Goal: Task Accomplishment & Management: Manage account settings

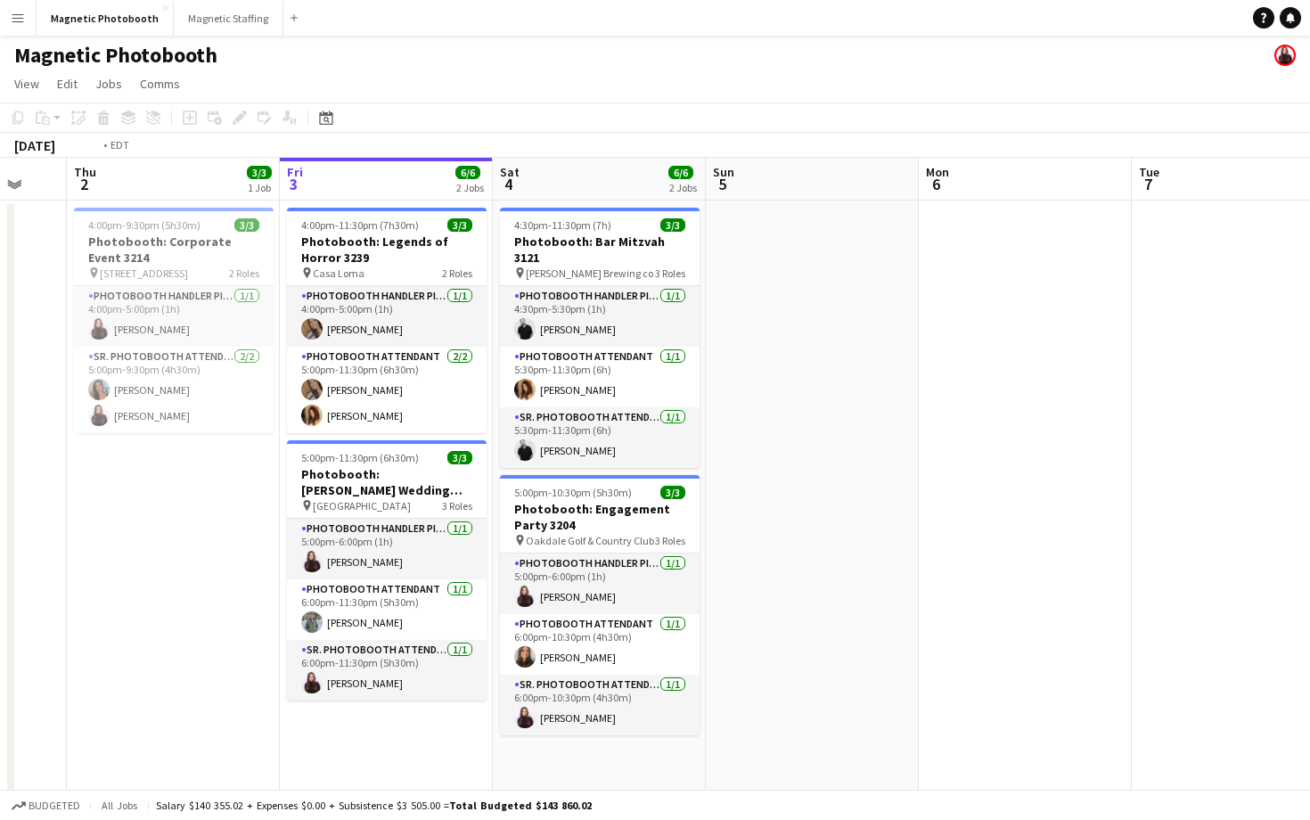
scroll to position [0, 561]
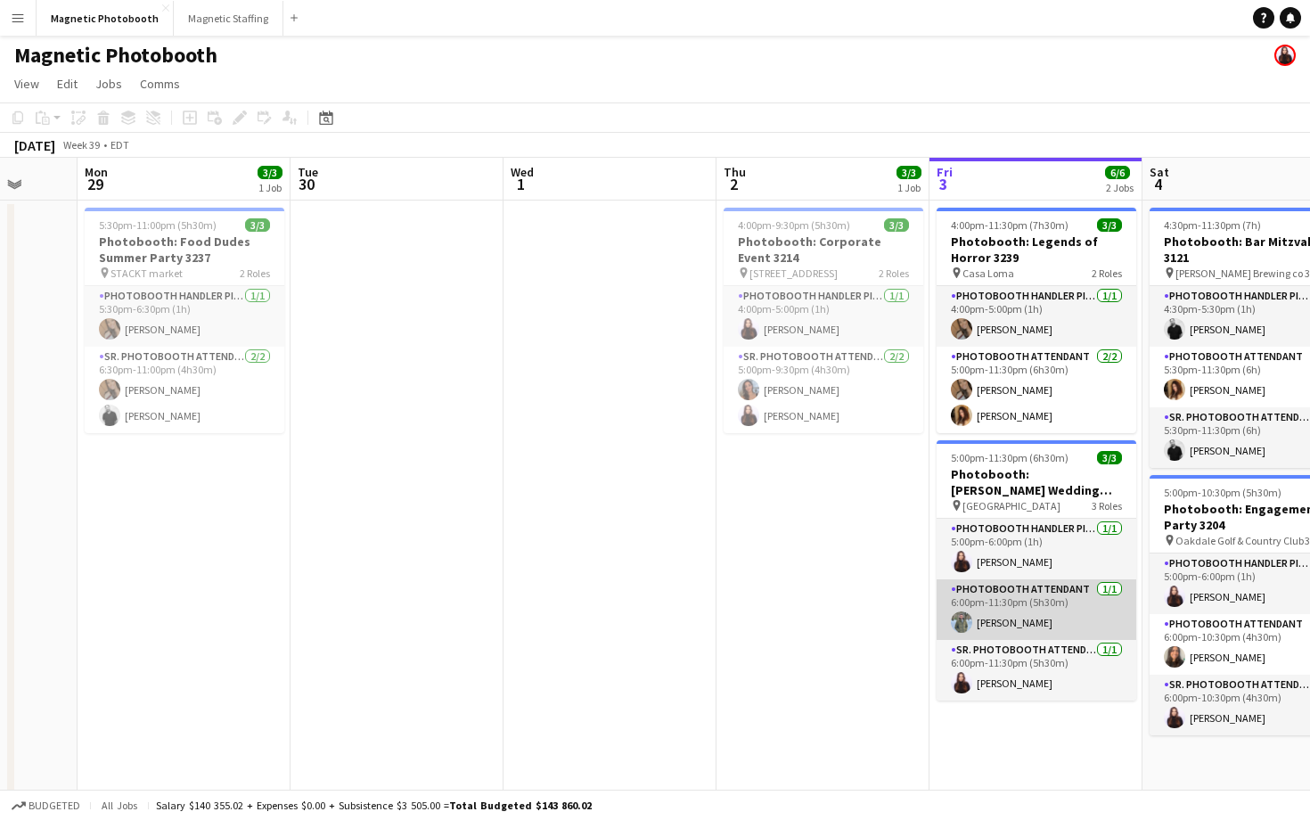
click at [1030, 617] on app-card-role "Photobooth Attendant [DATE] 6:00pm-11:30pm (5h30m) [PERSON_NAME]" at bounding box center [1036, 609] width 200 height 61
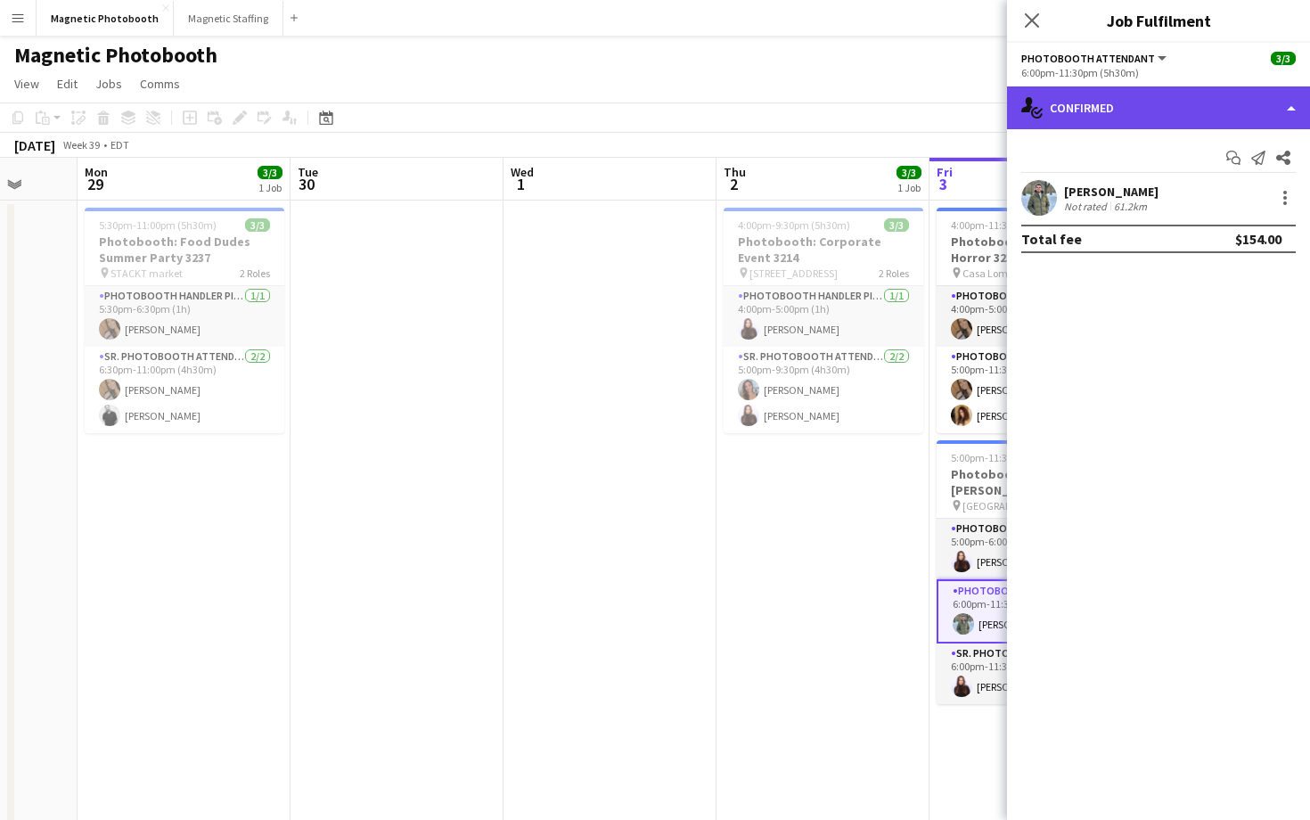
click at [1066, 113] on div "single-neutral-actions-check-2 Confirmed" at bounding box center [1158, 107] width 303 height 43
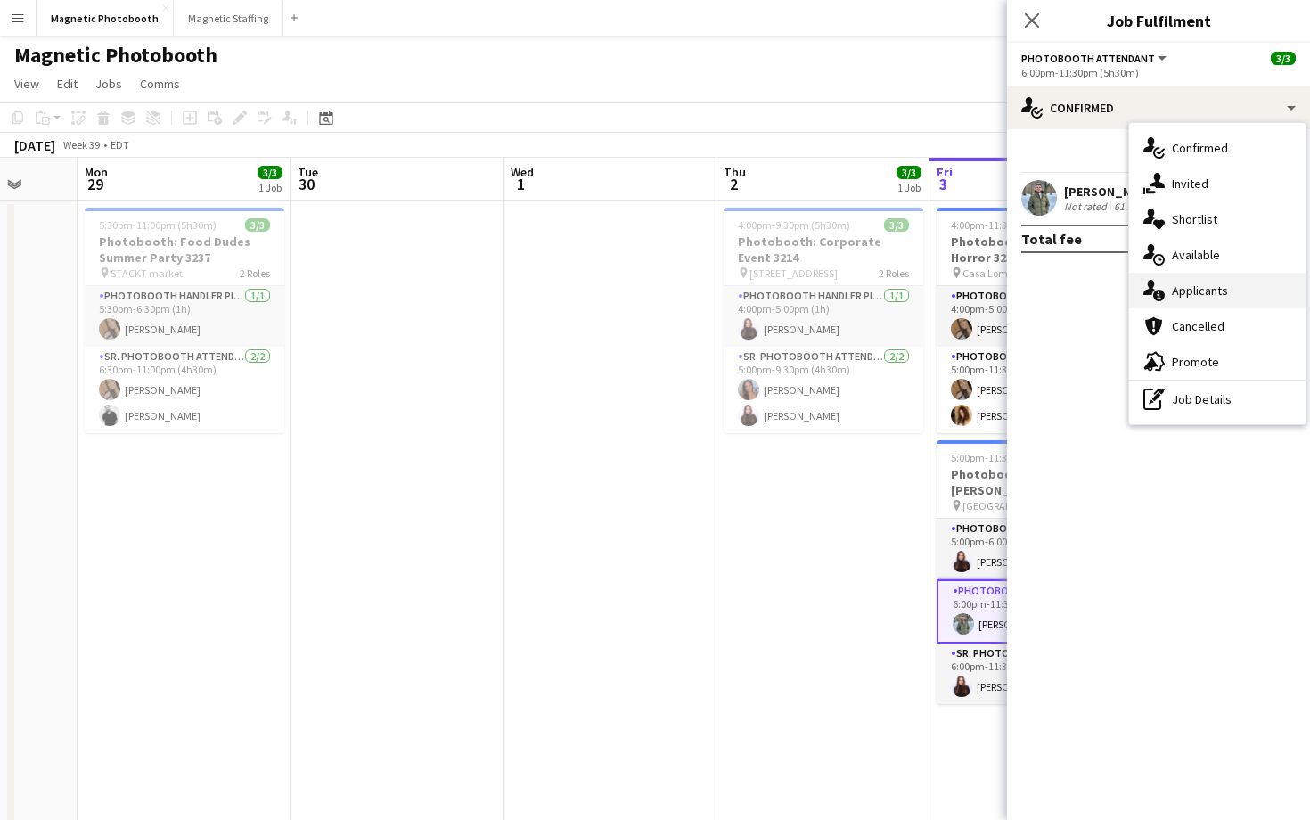
click at [1150, 274] on div "single-neutral-actions-information Applicants" at bounding box center [1217, 291] width 176 height 36
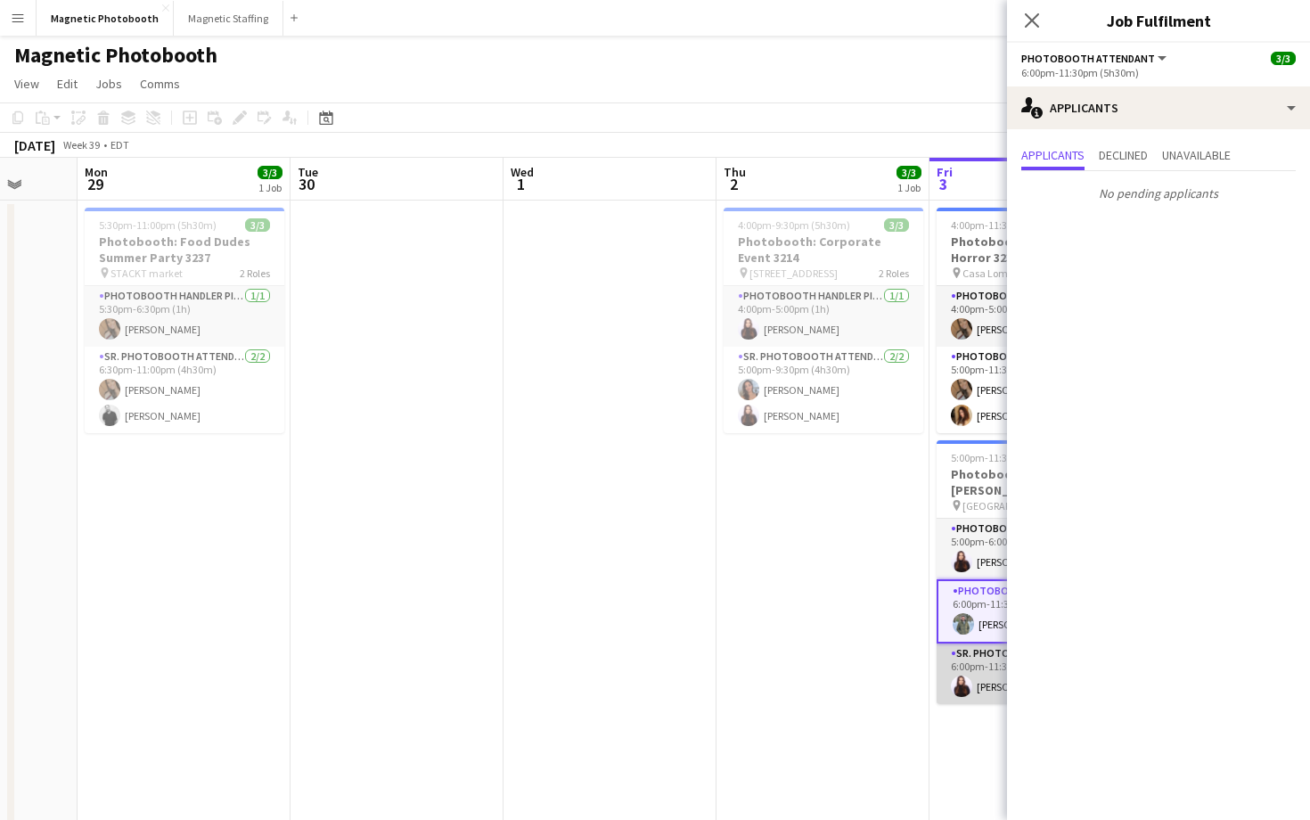
click at [968, 687] on app-user-avatar at bounding box center [961, 685] width 21 height 21
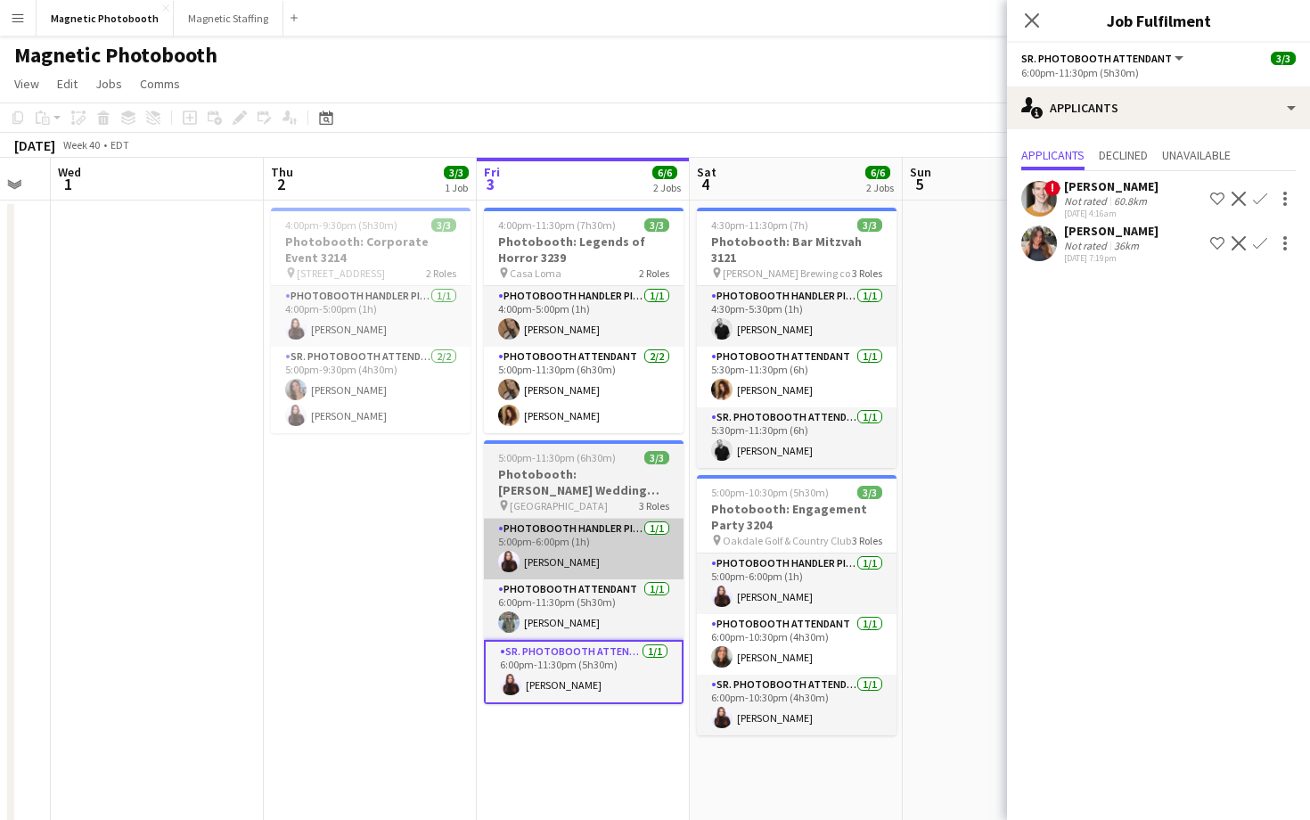
scroll to position [0, 624]
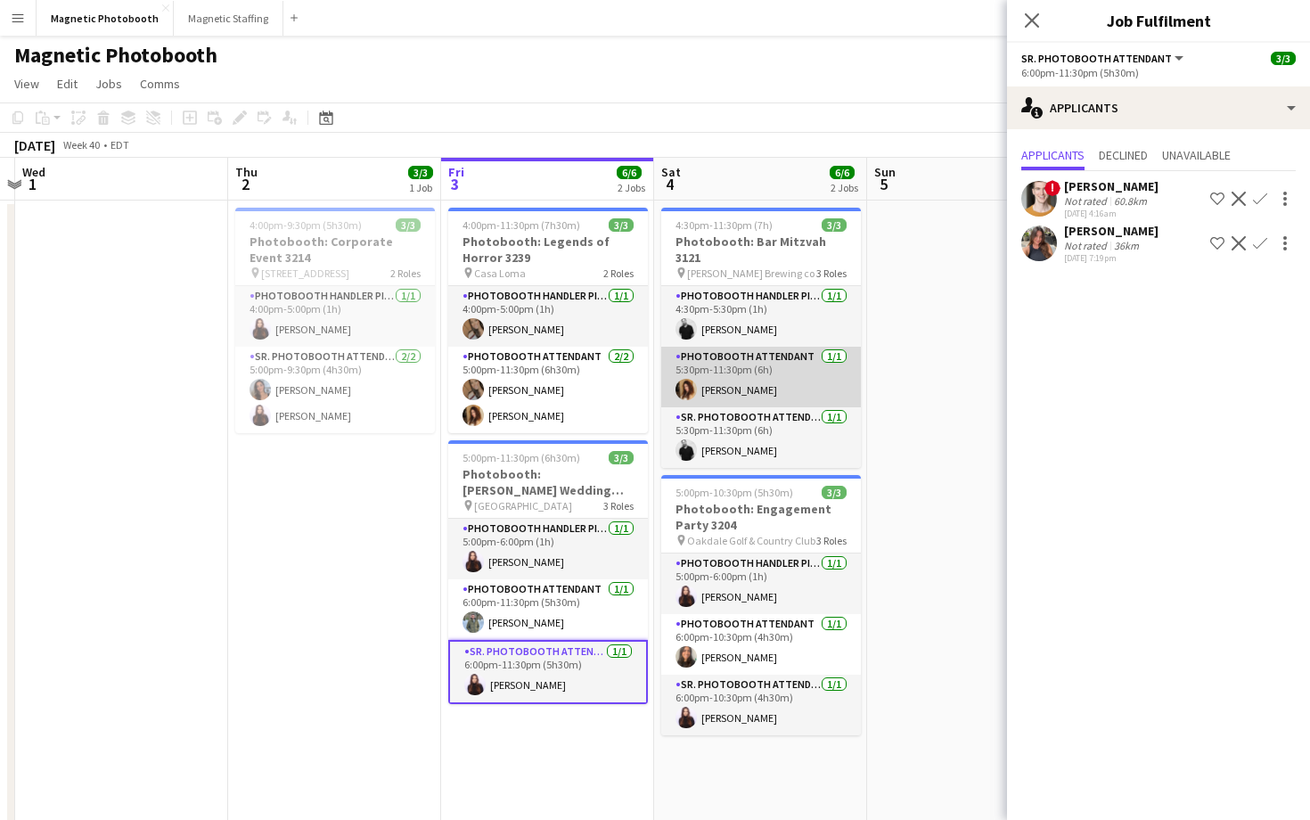
click at [769, 364] on app-card-role "Photobooth Attendant [DATE] 5:30pm-11:30pm (6h) [PERSON_NAME]" at bounding box center [761, 377] width 200 height 61
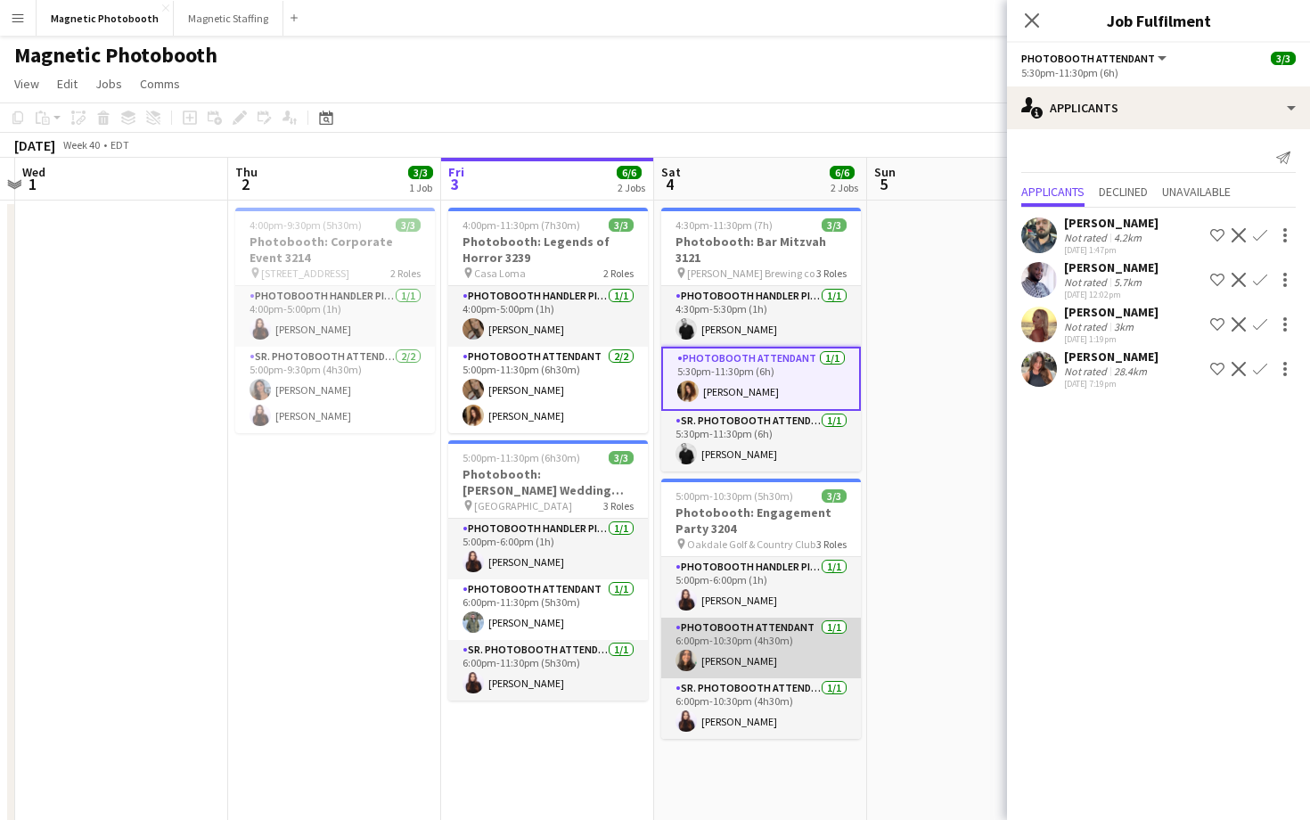
click at [773, 647] on app-card-role "Photobooth Attendant [DATE] 6:00pm-10:30pm (4h30m) [PERSON_NAME]" at bounding box center [761, 647] width 200 height 61
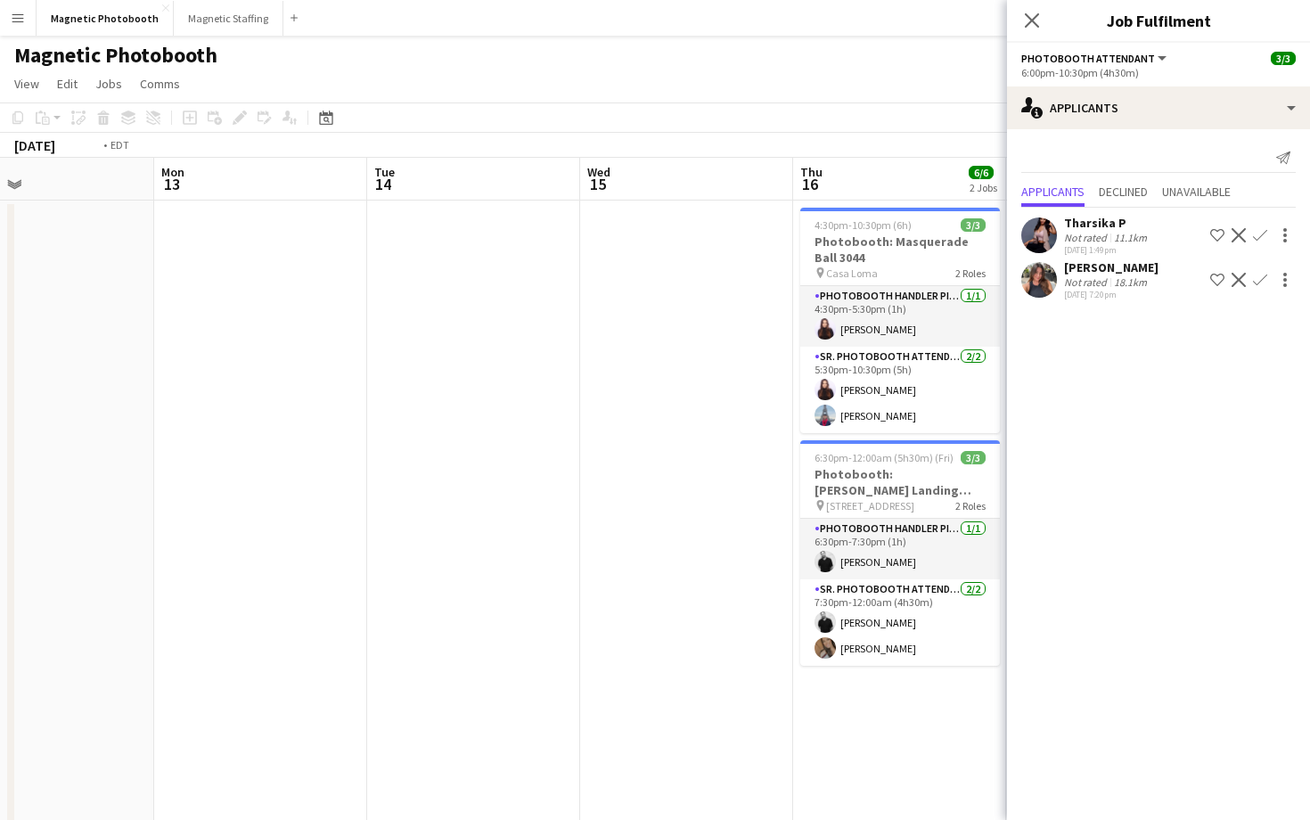
scroll to position [0, 555]
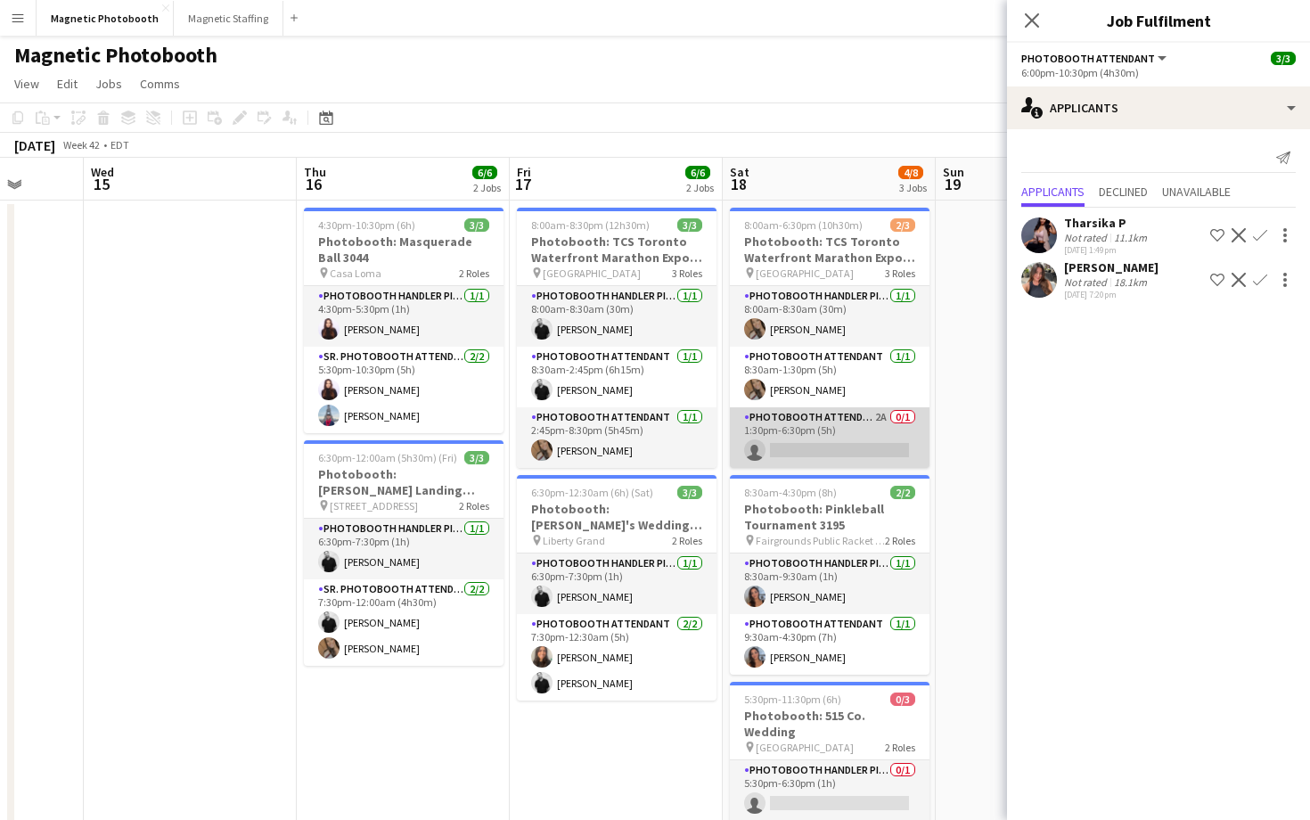
click at [813, 460] on app-card-role "Photobooth Attendant 2A 0/1 1:30pm-6:30pm (5h) single-neutral-actions" at bounding box center [830, 437] width 200 height 61
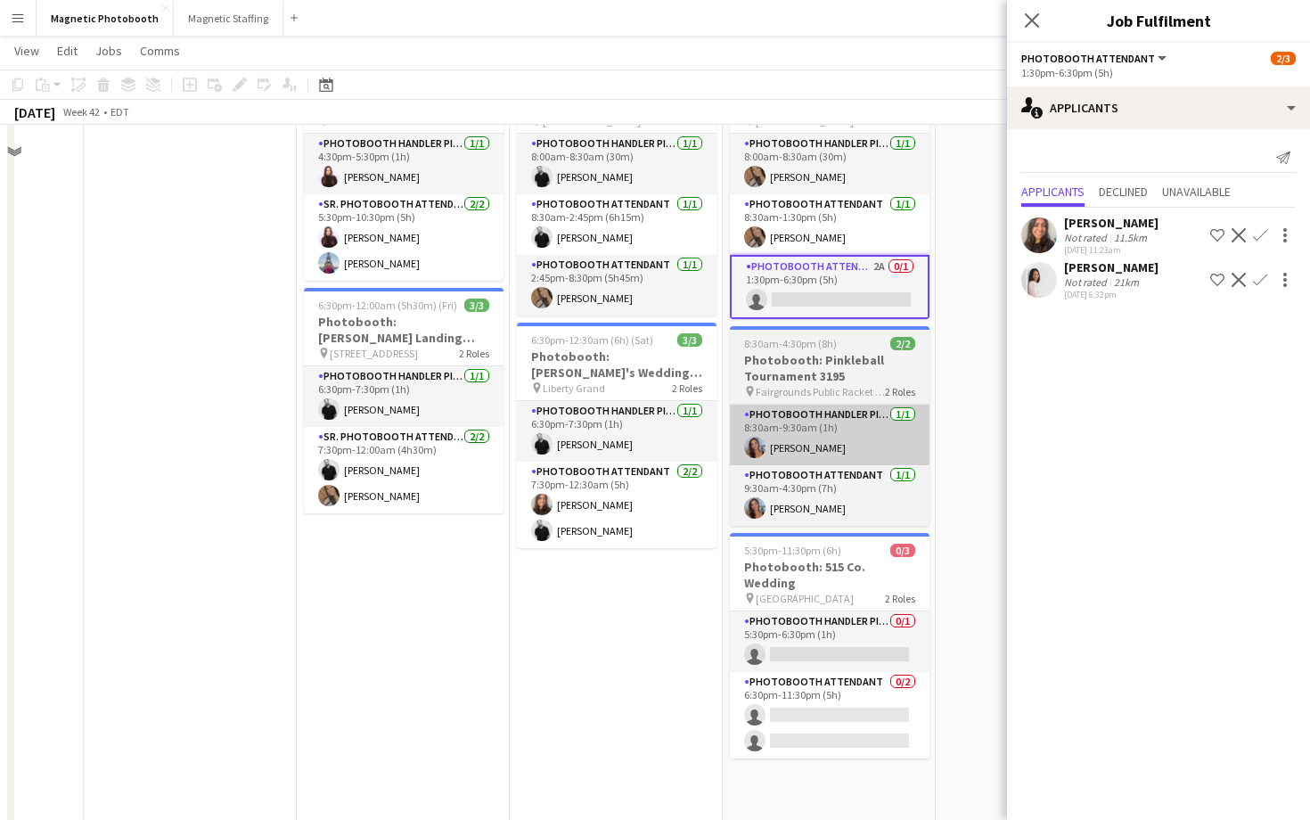
scroll to position [153, 0]
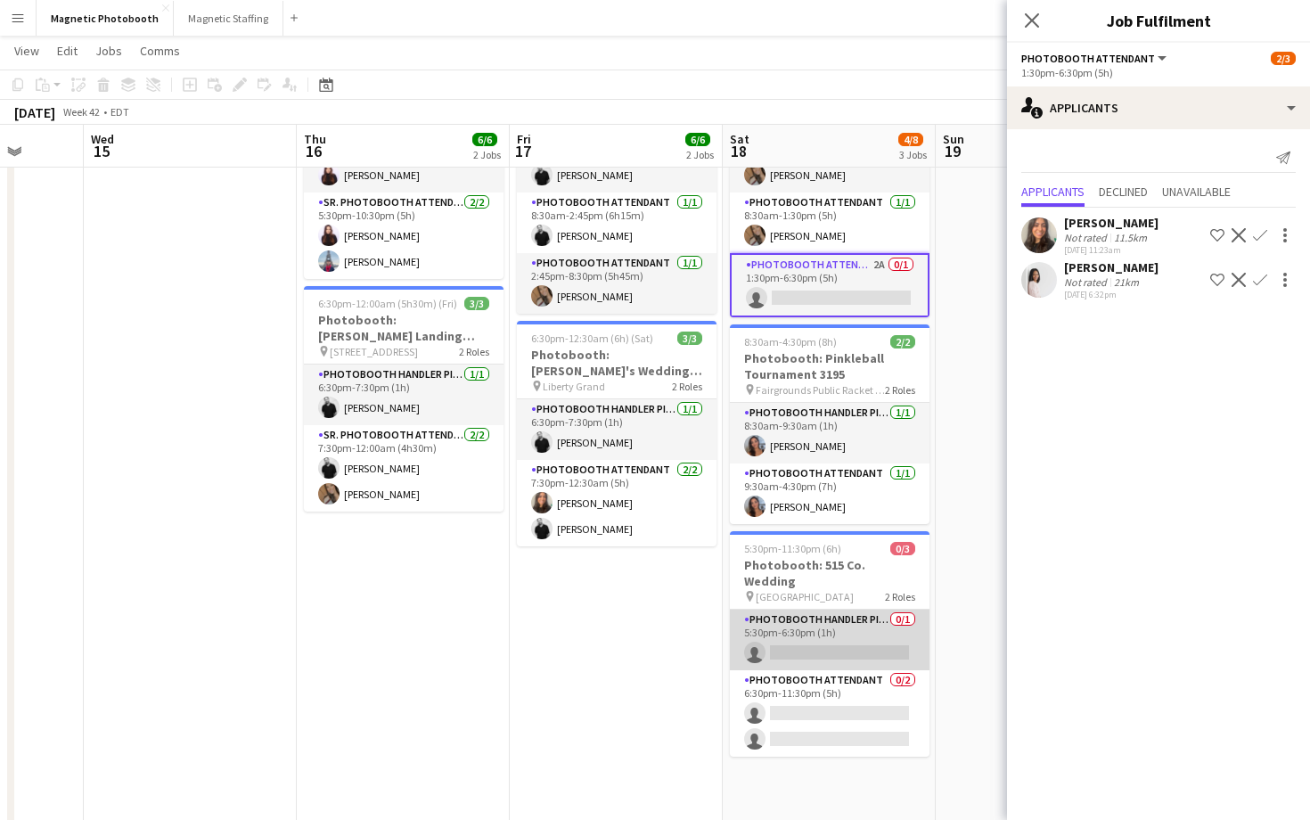
click at [850, 623] on app-card-role "Photobooth Handler Pick-Up/Drop-Off 0/1 5:30pm-6:30pm (1h) single-neutral-actio…" at bounding box center [830, 639] width 200 height 61
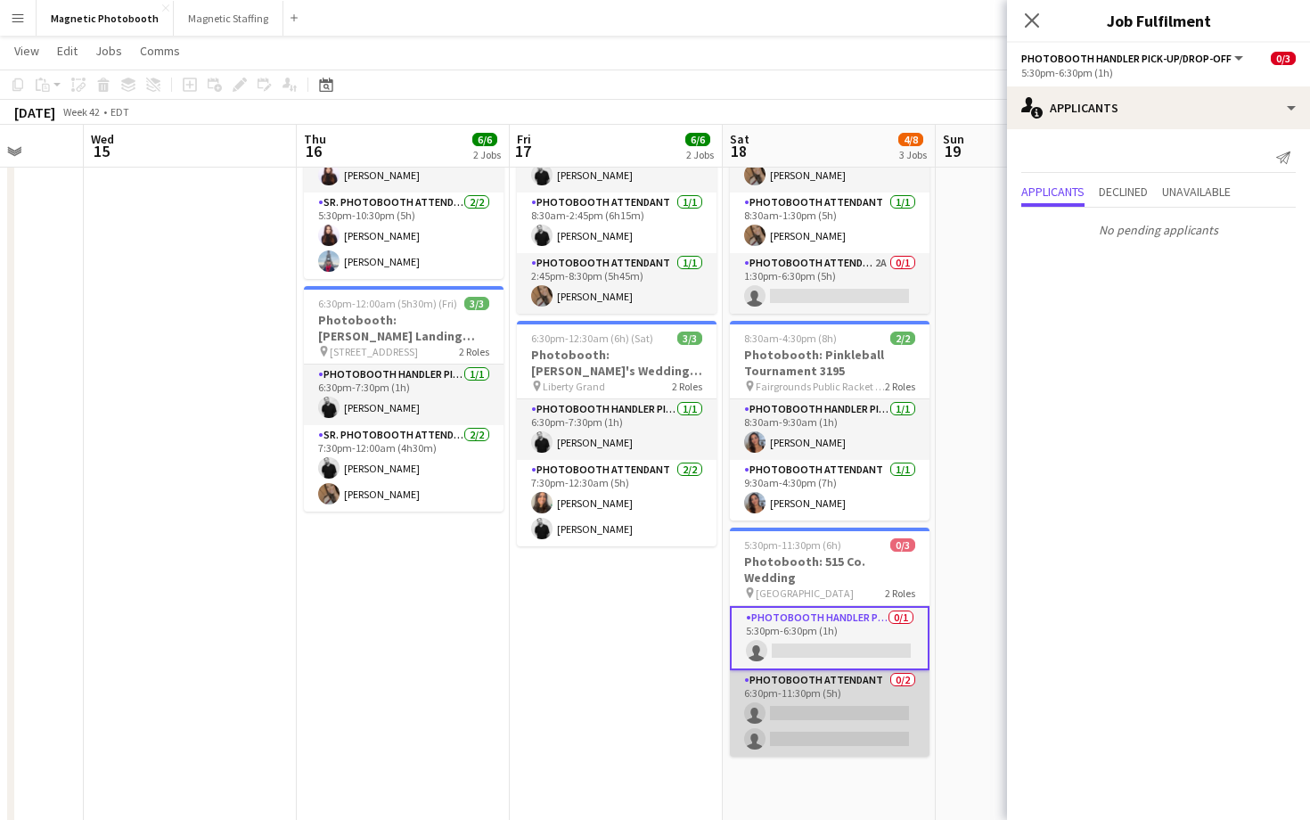
click at [851, 693] on app-card-role "Photobooth Attendant 0/2 6:30pm-11:30pm (5h) single-neutral-actions single-neut…" at bounding box center [830, 713] width 200 height 86
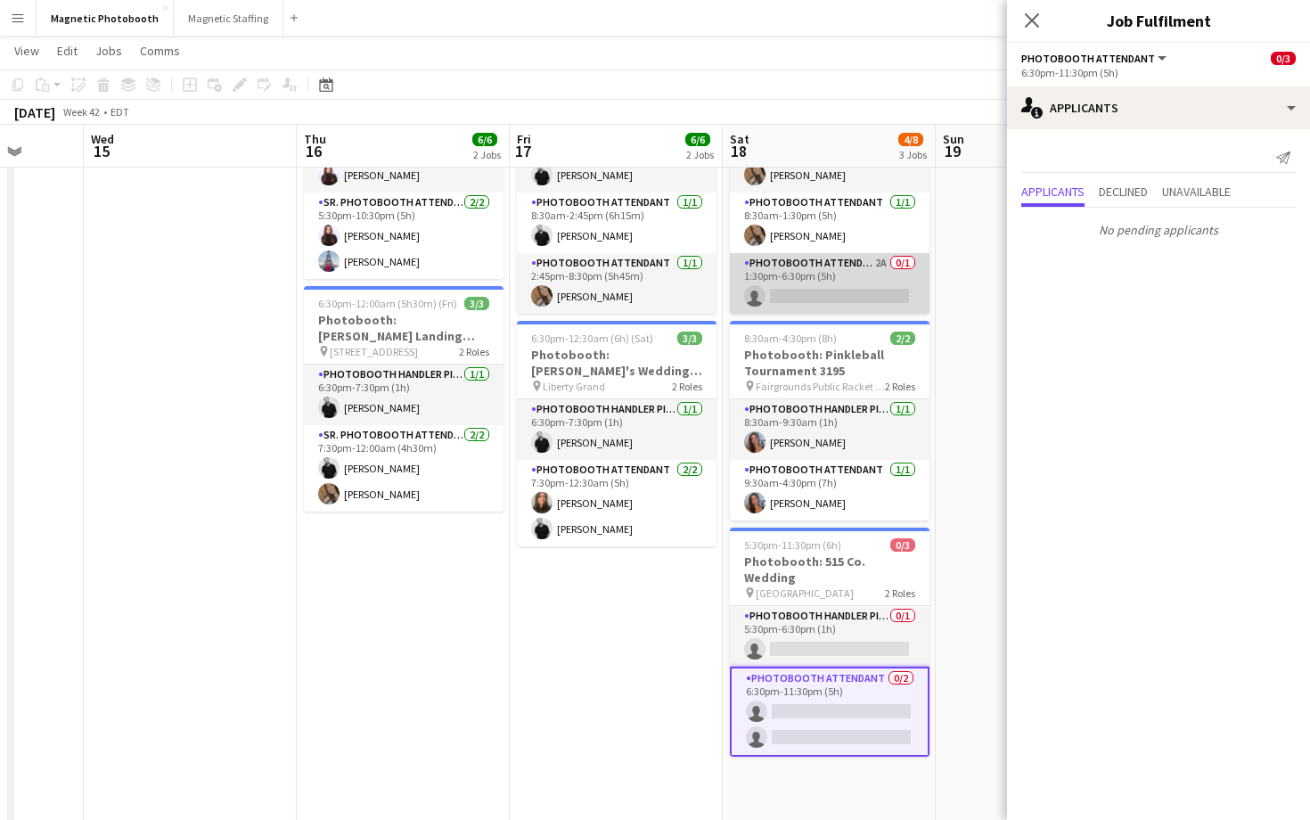
click at [822, 303] on app-card-role "Photobooth Attendant 2A 0/1 1:30pm-6:30pm (5h) single-neutral-actions" at bounding box center [830, 283] width 200 height 61
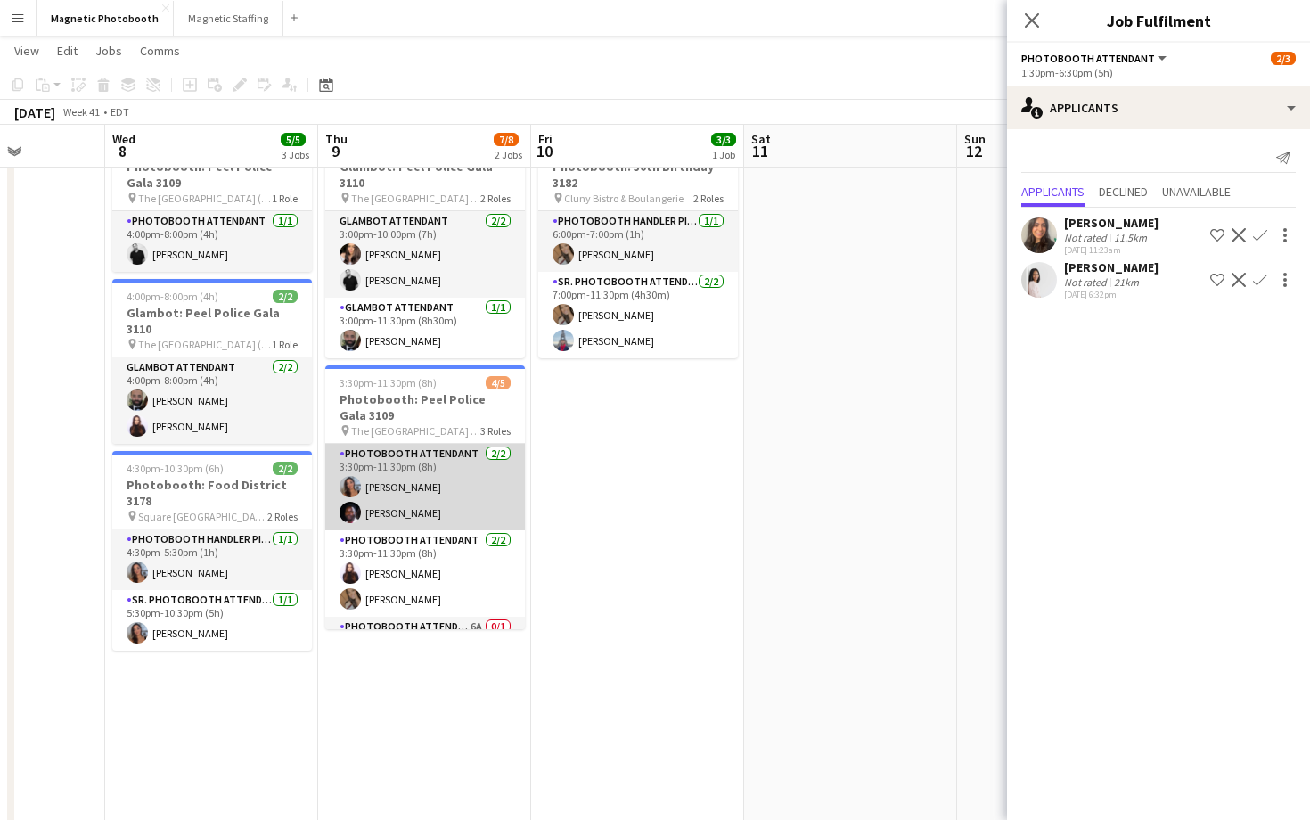
scroll to position [48, 0]
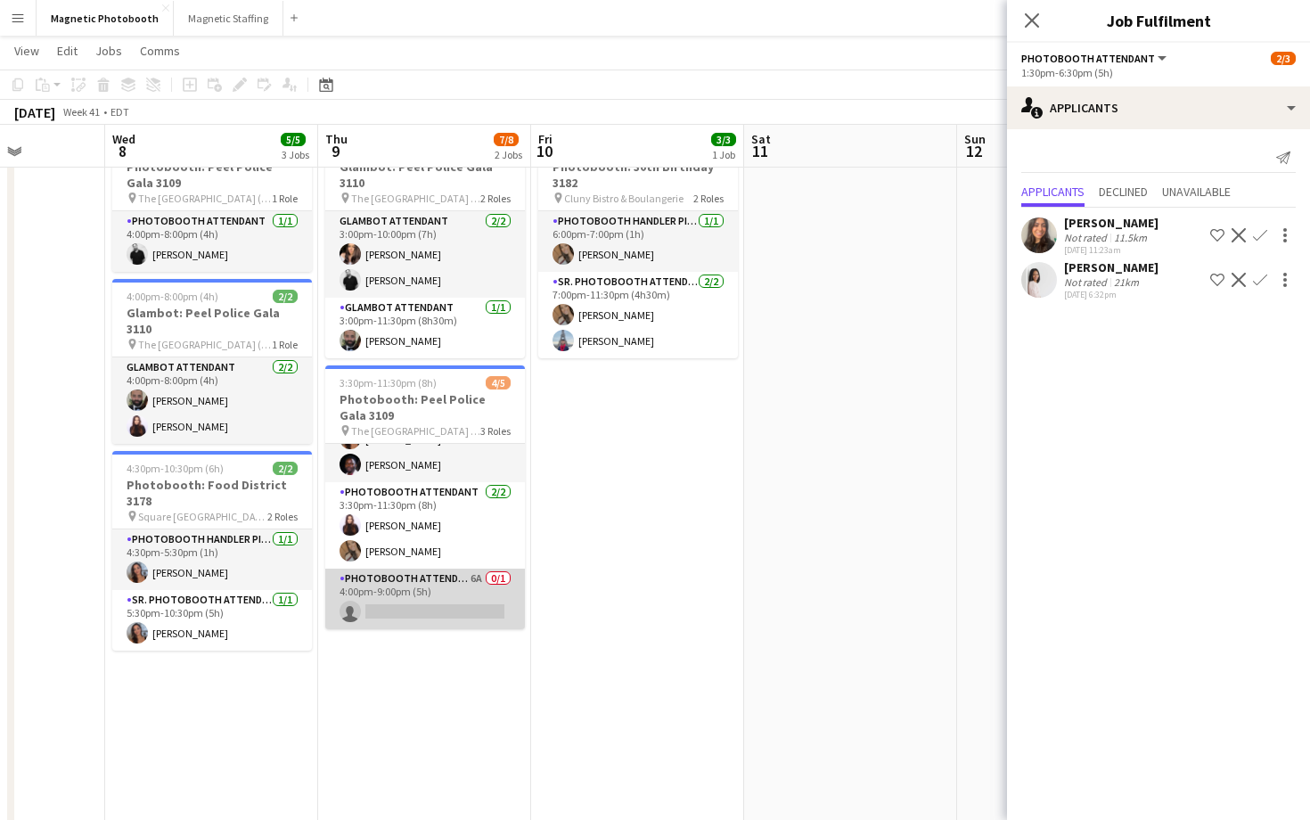
click at [471, 587] on app-card-role "Photobooth Attendant 6A 0/1 4:00pm-9:00pm (5h) single-neutral-actions" at bounding box center [425, 598] width 200 height 61
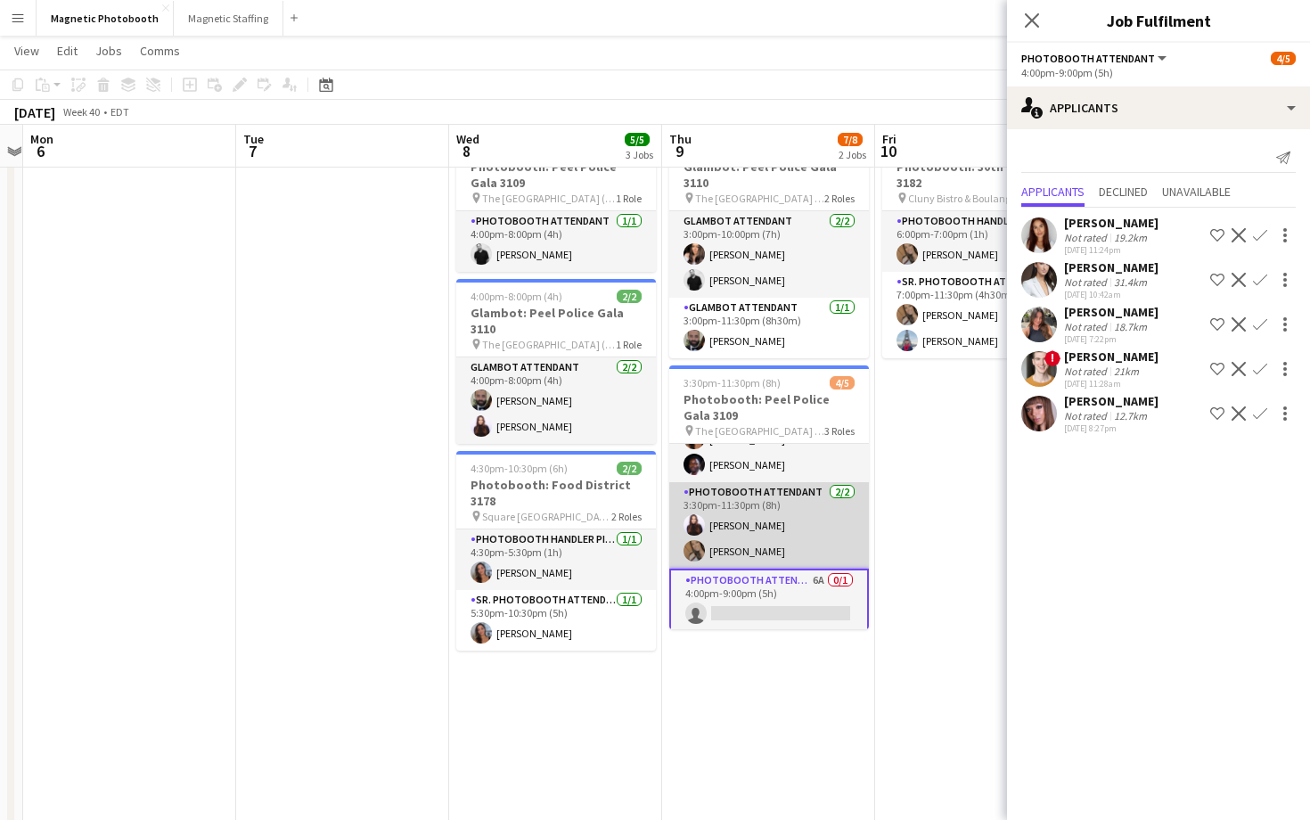
scroll to position [52, 0]
